Goal: Navigation & Orientation: Find specific page/section

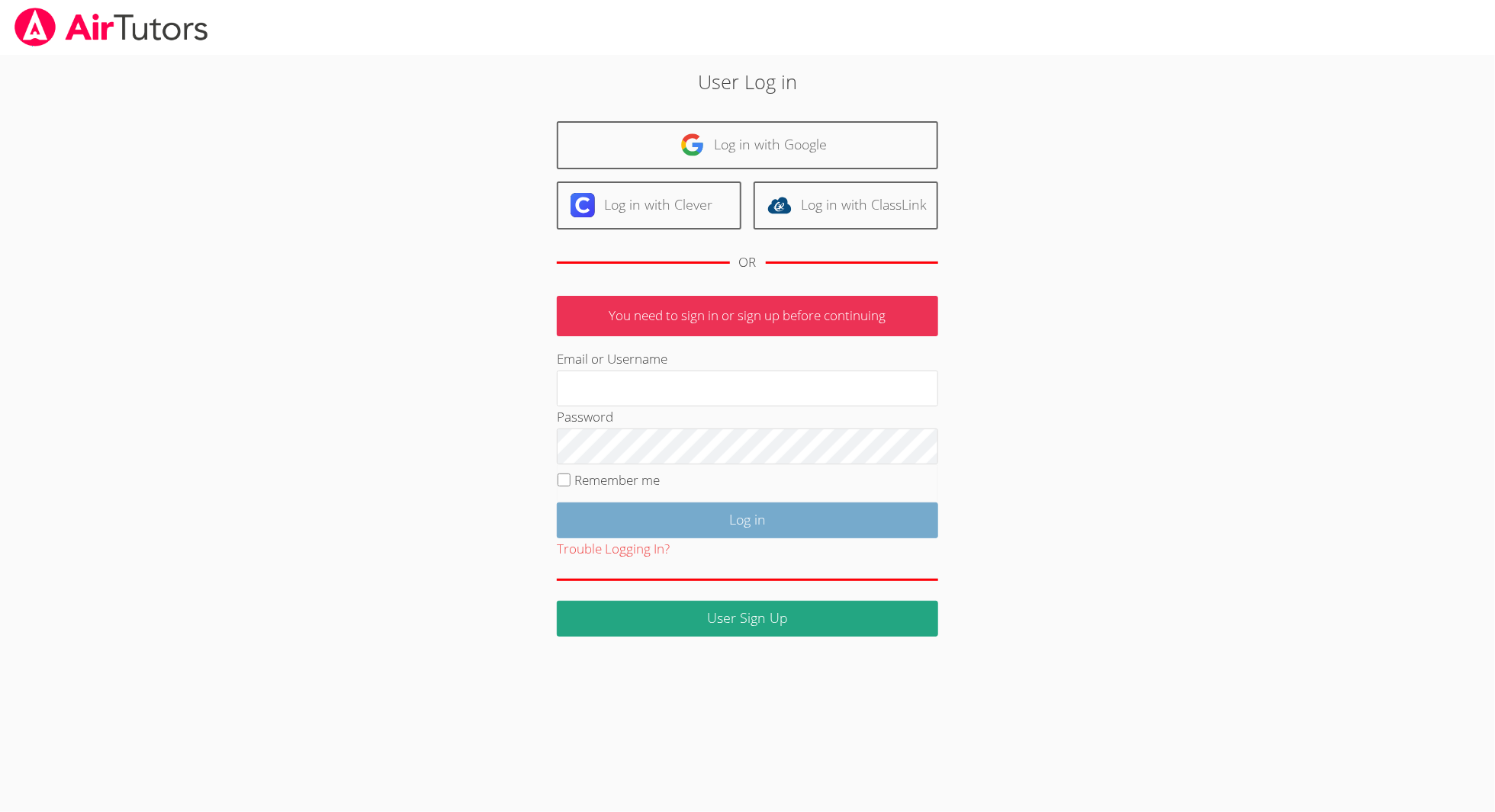
type input "[EMAIL_ADDRESS][DOMAIN_NAME]"
click at [790, 504] on input "Log in" at bounding box center [747, 521] width 381 height 36
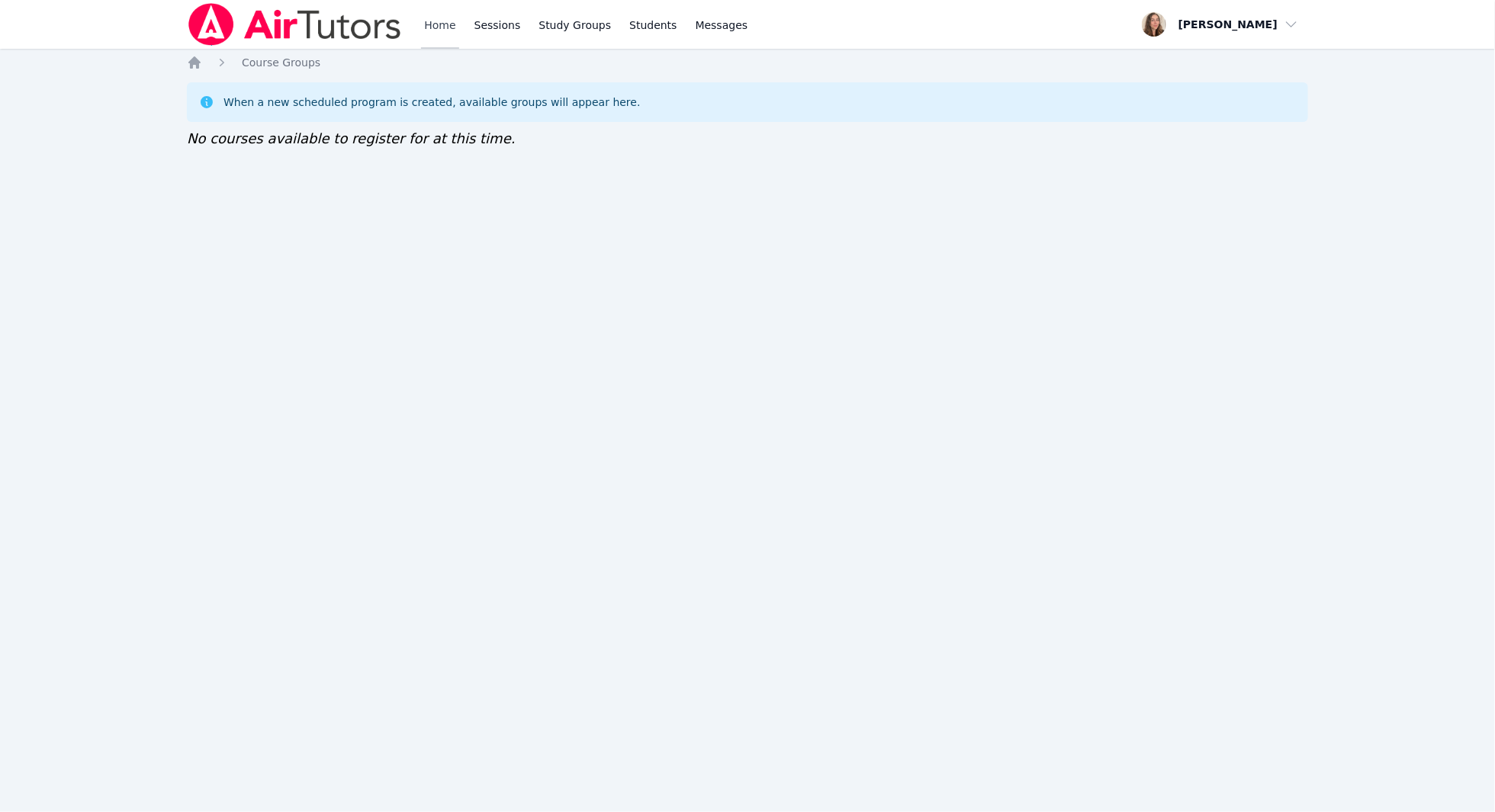
click at [428, 26] on link "Home" at bounding box center [440, 24] width 38 height 49
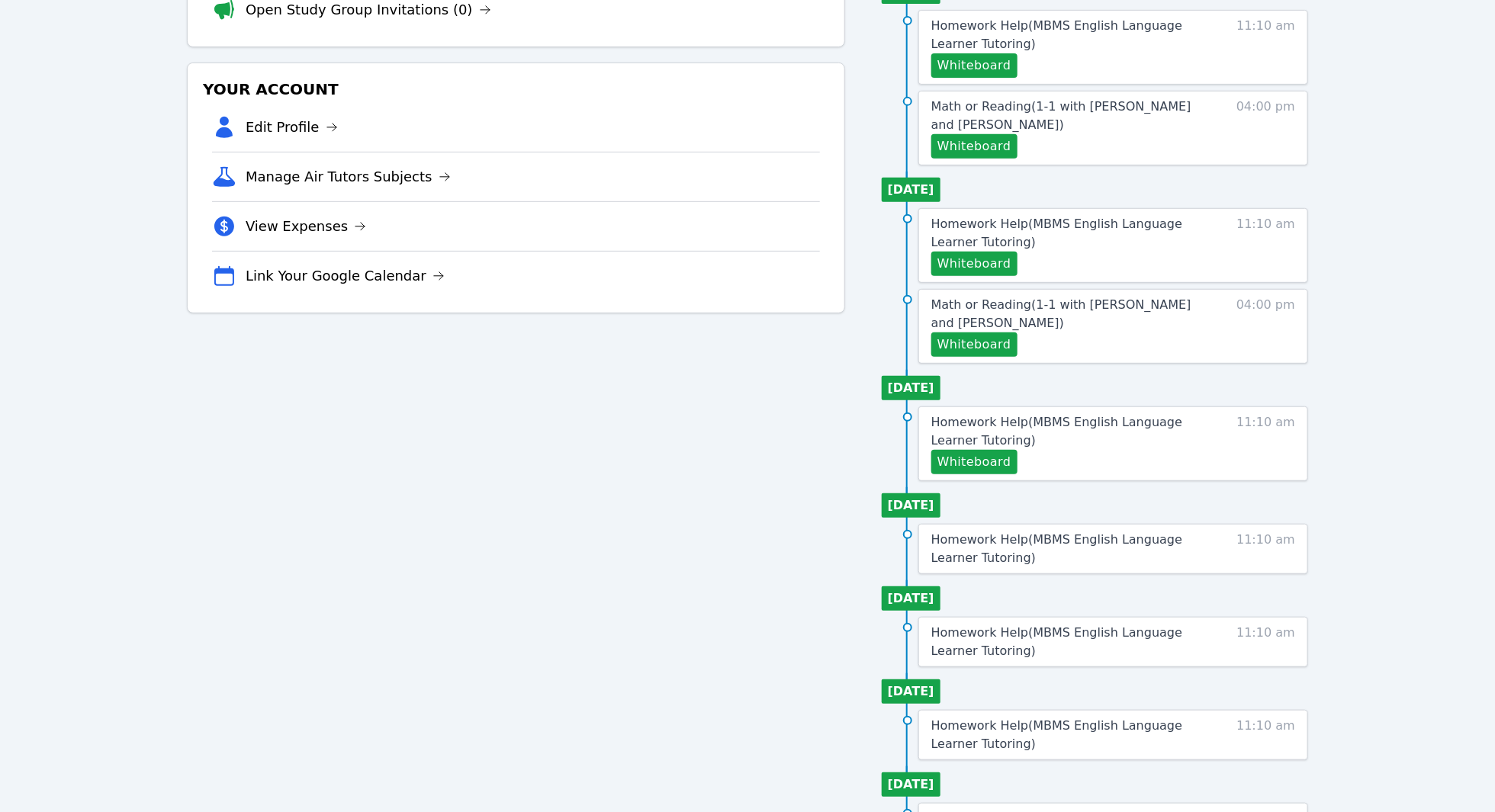
scroll to position [451, 0]
